Goal: Navigation & Orientation: Find specific page/section

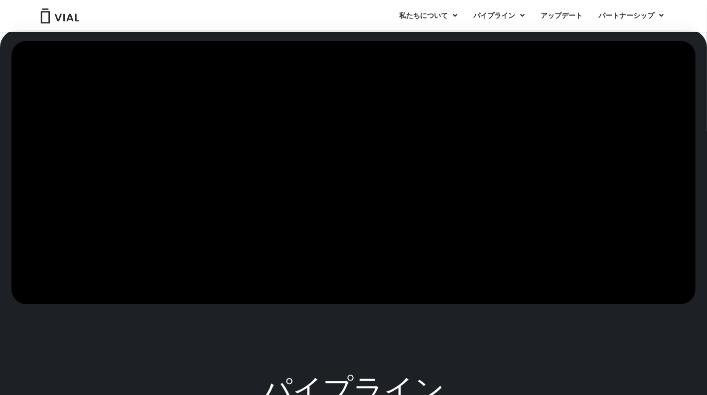
scroll to position [332, 0]
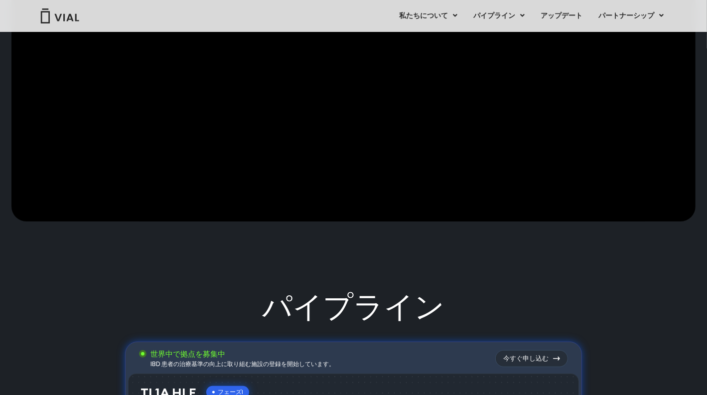
click at [610, 257] on div at bounding box center [353, 122] width 684 height 328
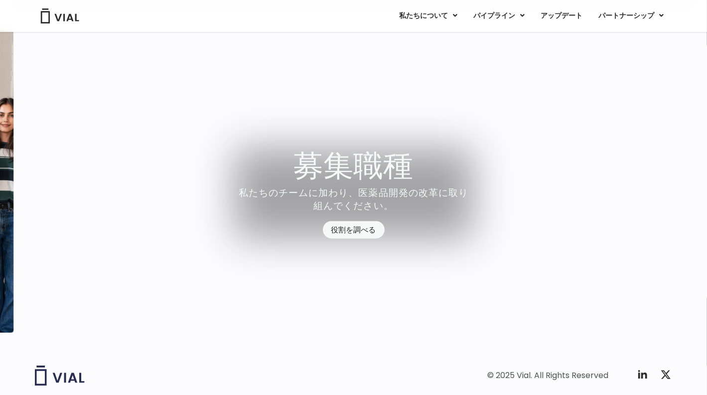
scroll to position [2789, 0]
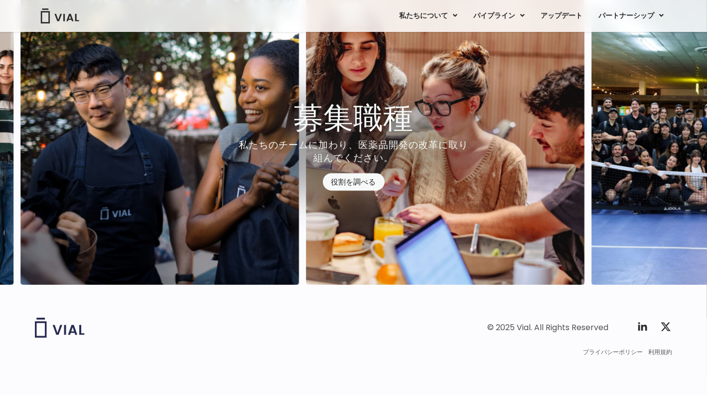
click at [687, 374] on div "© [DATE] Vial. All Rights Reserved Twitter X ロゴ プライバシーポリシー 利用規約" at bounding box center [353, 356] width 707 height 79
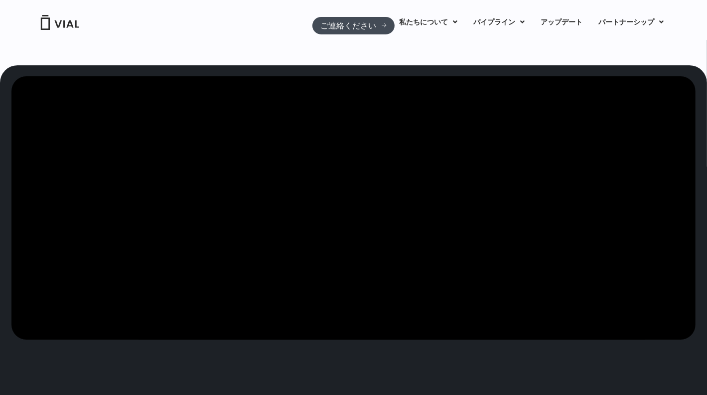
scroll to position [0, 0]
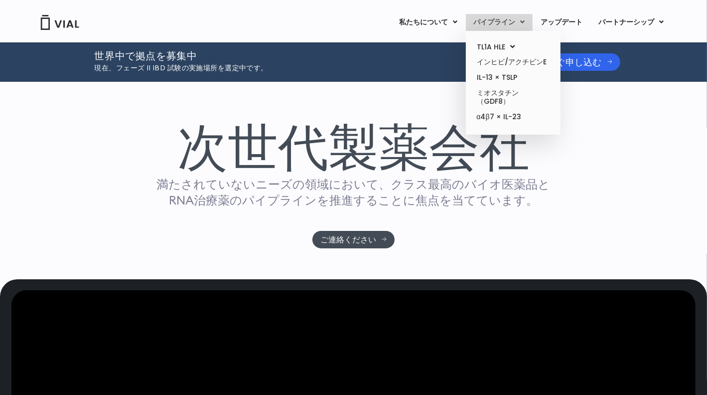
click at [524, 23] on icon at bounding box center [523, 21] width 4 height 7
